Goal: Find specific fact: Find contact information

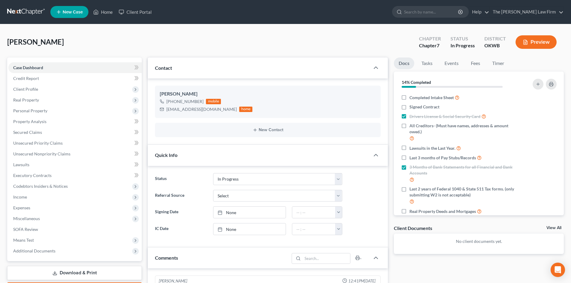
select select "4"
select select "0"
click at [457, 11] on input "search" at bounding box center [431, 11] width 55 height 11
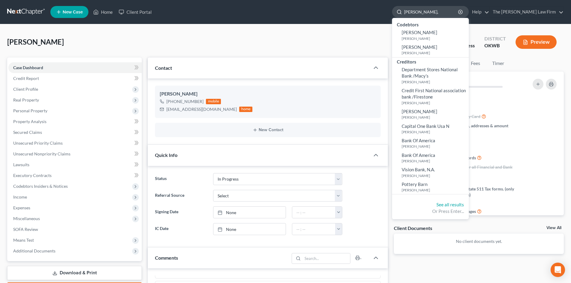
click at [458, 17] on input "[PERSON_NAME]," at bounding box center [431, 11] width 55 height 11
type input "b"
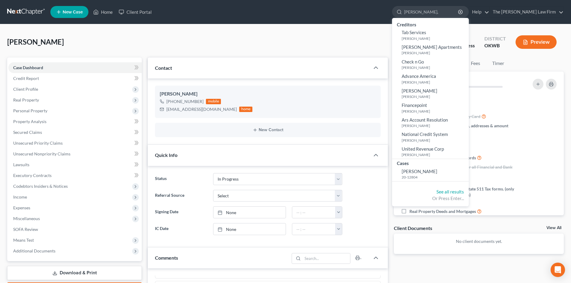
type input "[PERSON_NAME],"
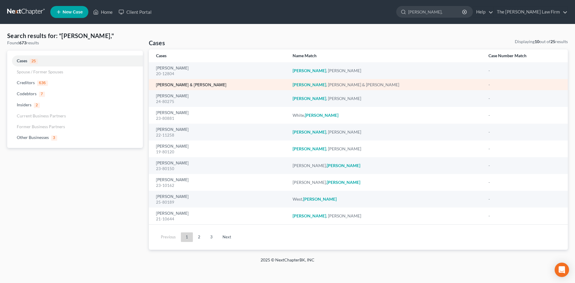
click at [184, 86] on link "[PERSON_NAME] & [PERSON_NAME]" at bounding box center [191, 85] width 70 height 4
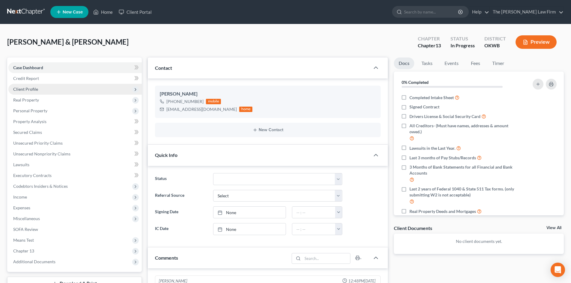
click at [28, 90] on span "Client Profile" at bounding box center [25, 89] width 25 height 5
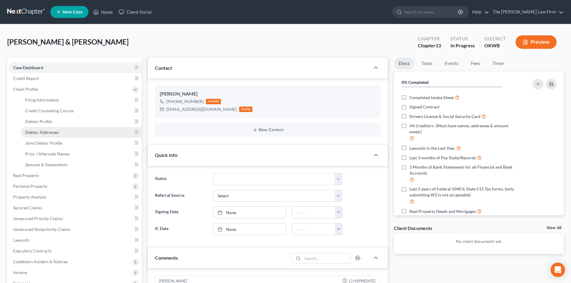
click at [49, 132] on span "Debtor Addresses" at bounding box center [42, 132] width 34 height 5
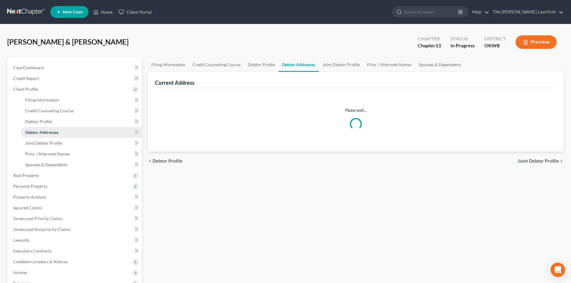
select select "0"
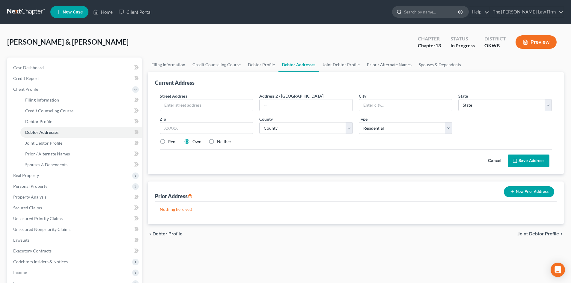
click at [449, 12] on input "search" at bounding box center [431, 11] width 55 height 11
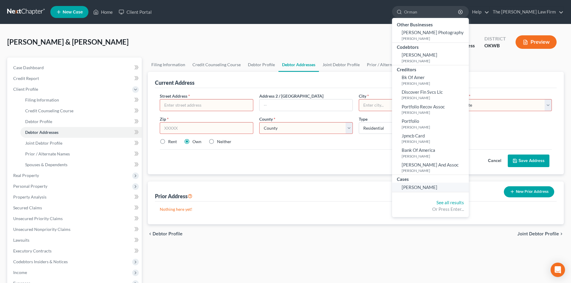
type input "Orman"
click at [437, 187] on span "[PERSON_NAME]" at bounding box center [419, 186] width 36 height 5
select select "4"
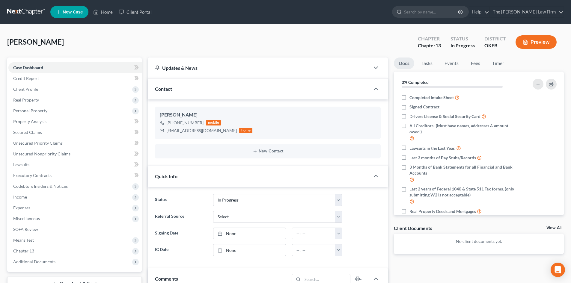
scroll to position [22, 0]
drag, startPoint x: 167, startPoint y: 130, endPoint x: 208, endPoint y: 132, distance: 41.7
click at [216, 135] on div "[PERSON_NAME] [PHONE_NUMBER] mobile [EMAIL_ADDRESS][DOMAIN_NAME] home" at bounding box center [268, 123] width 226 height 32
copy div "[EMAIL_ADDRESS][DOMAIN_NAME]"
